Goal: Navigation & Orientation: Find specific page/section

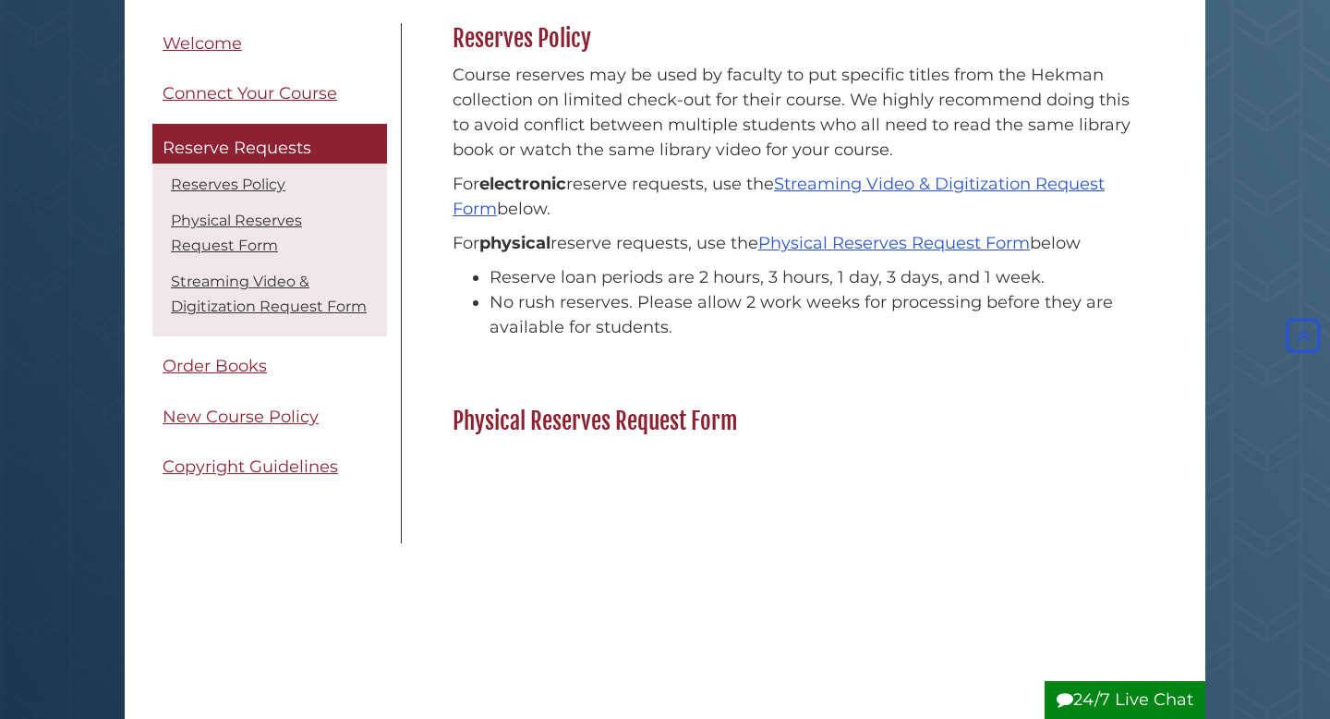
scroll to position [157, 0]
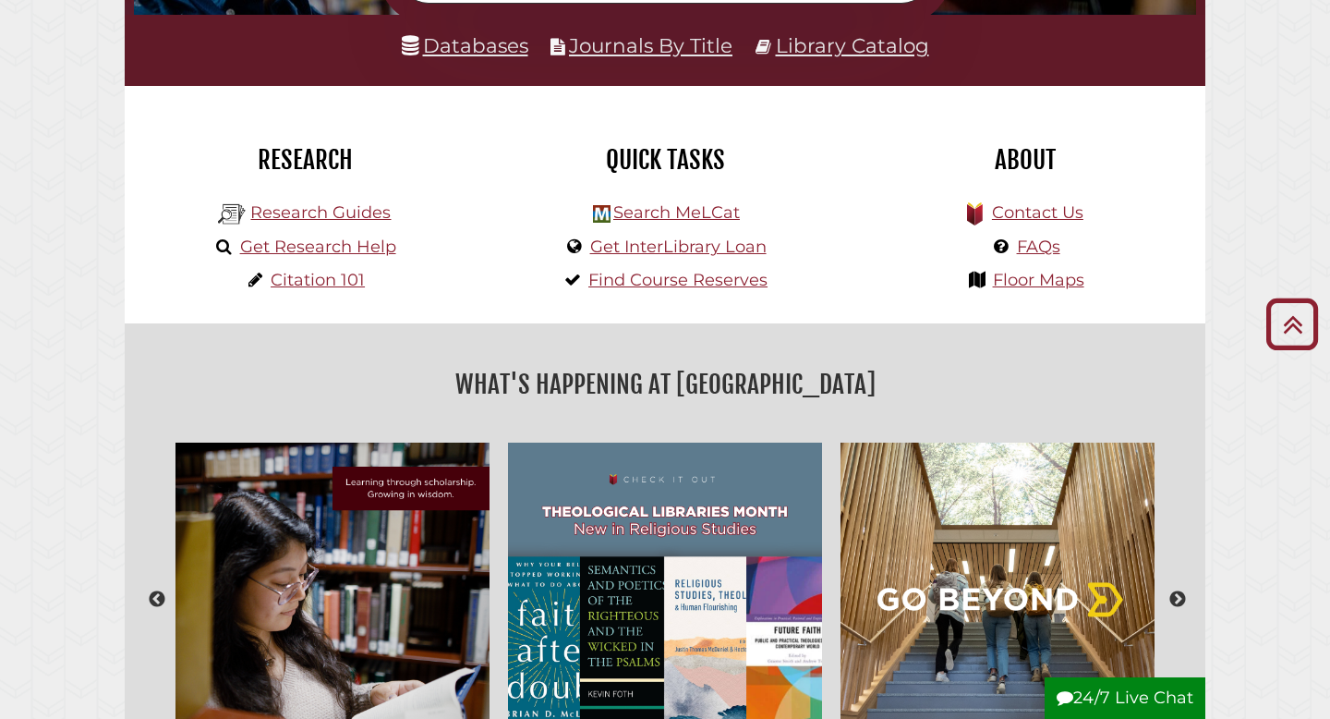
scroll to position [217, 0]
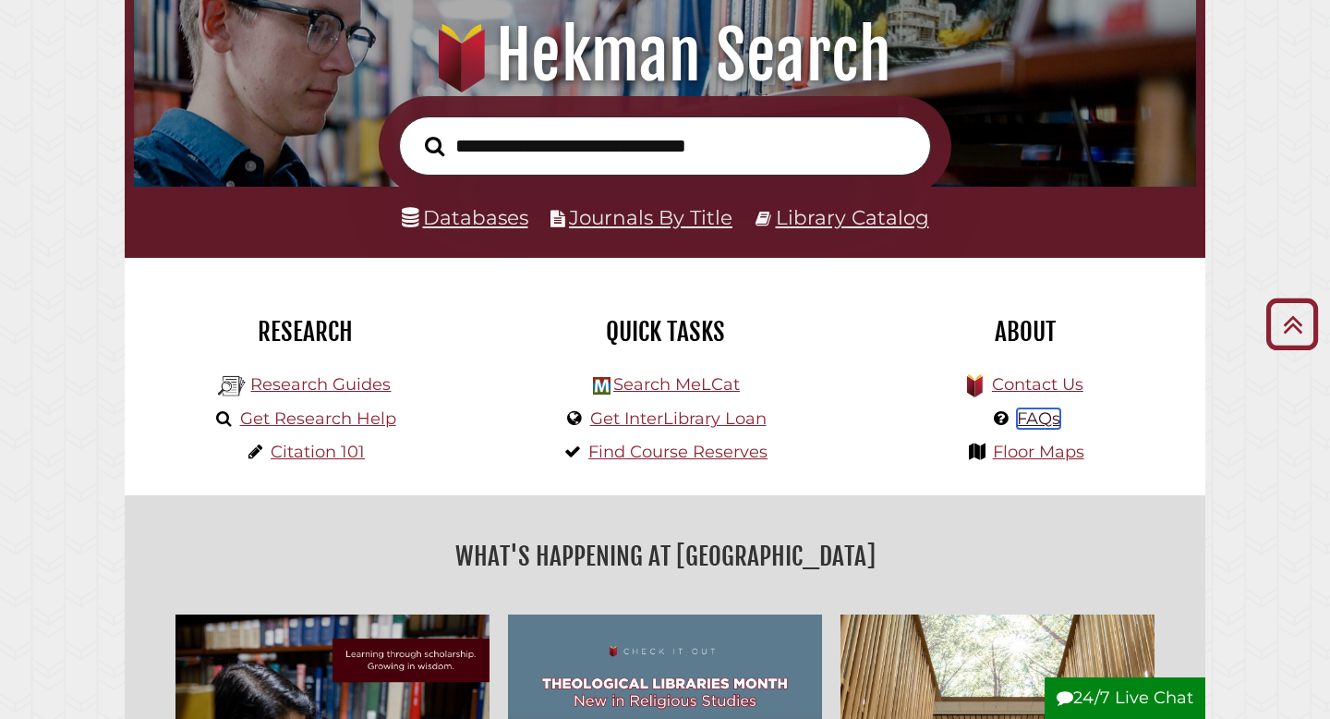
click at [1050, 421] on link "FAQs" at bounding box center [1038, 418] width 43 height 20
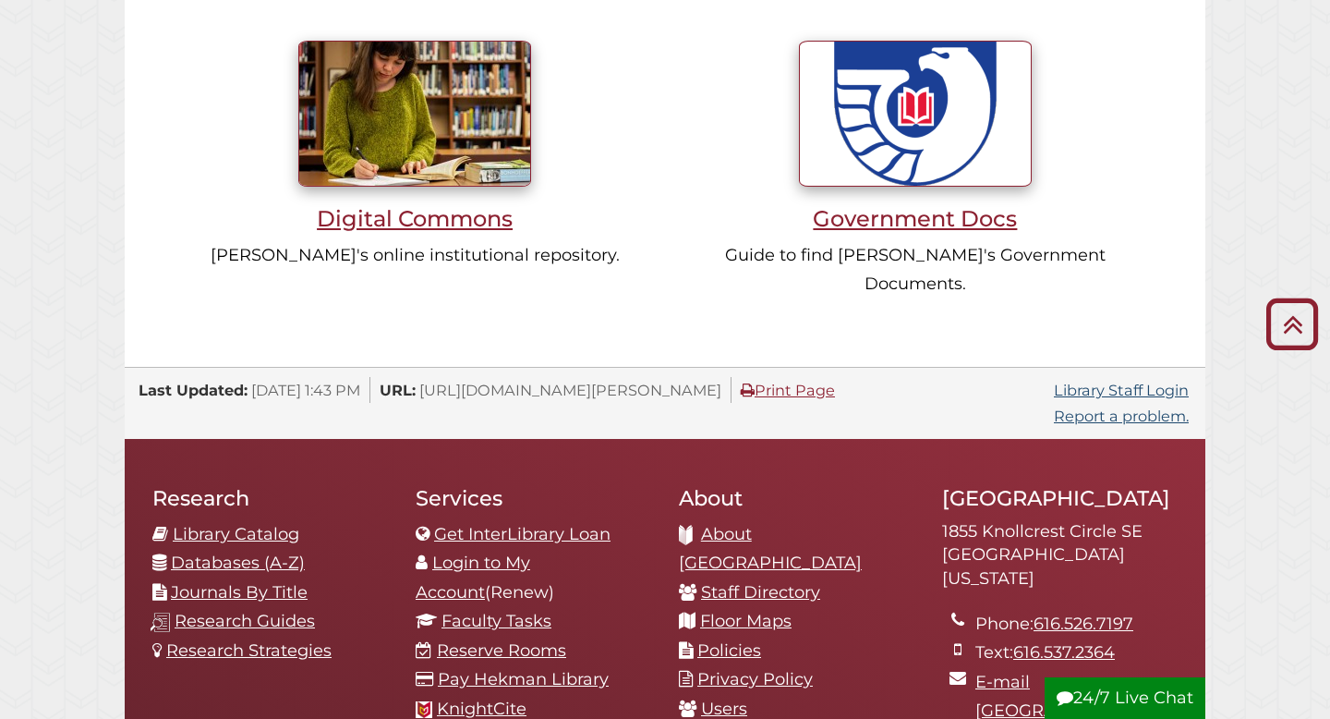
scroll to position [1648, 0]
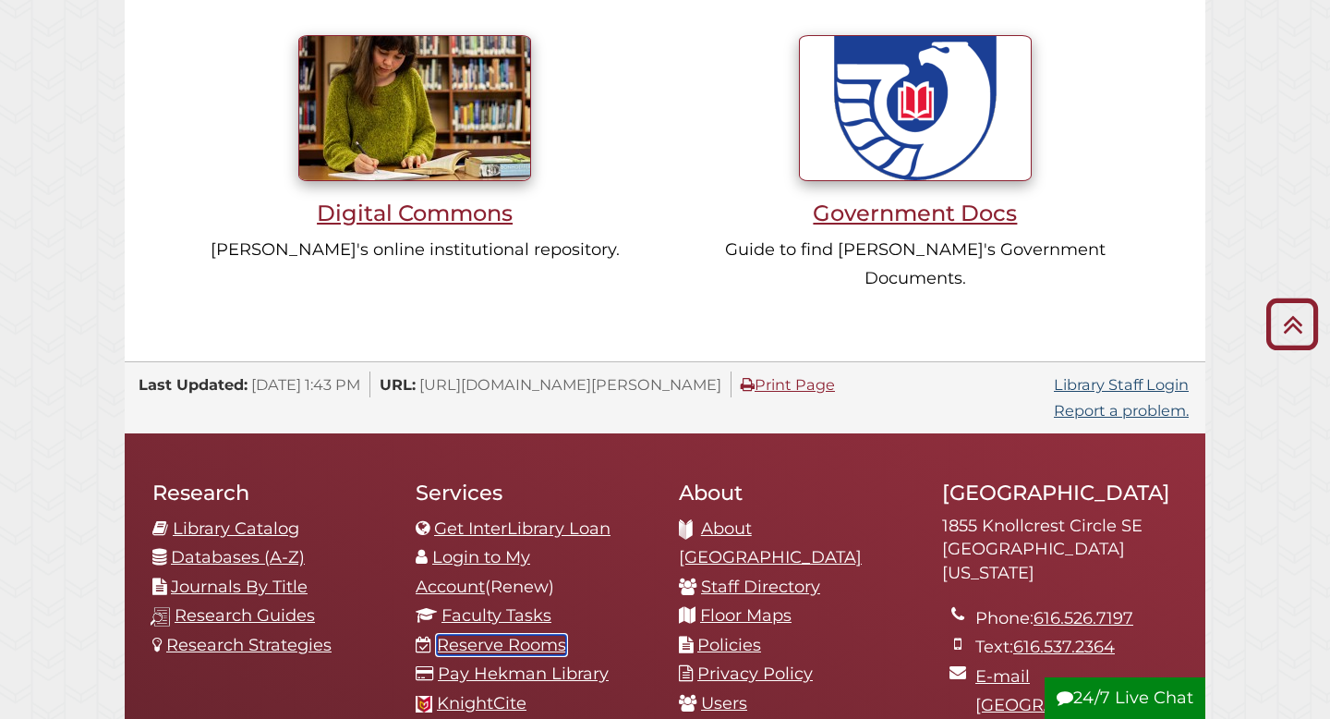
click at [461, 635] on link "Reserve Rooms" at bounding box center [501, 645] width 129 height 20
